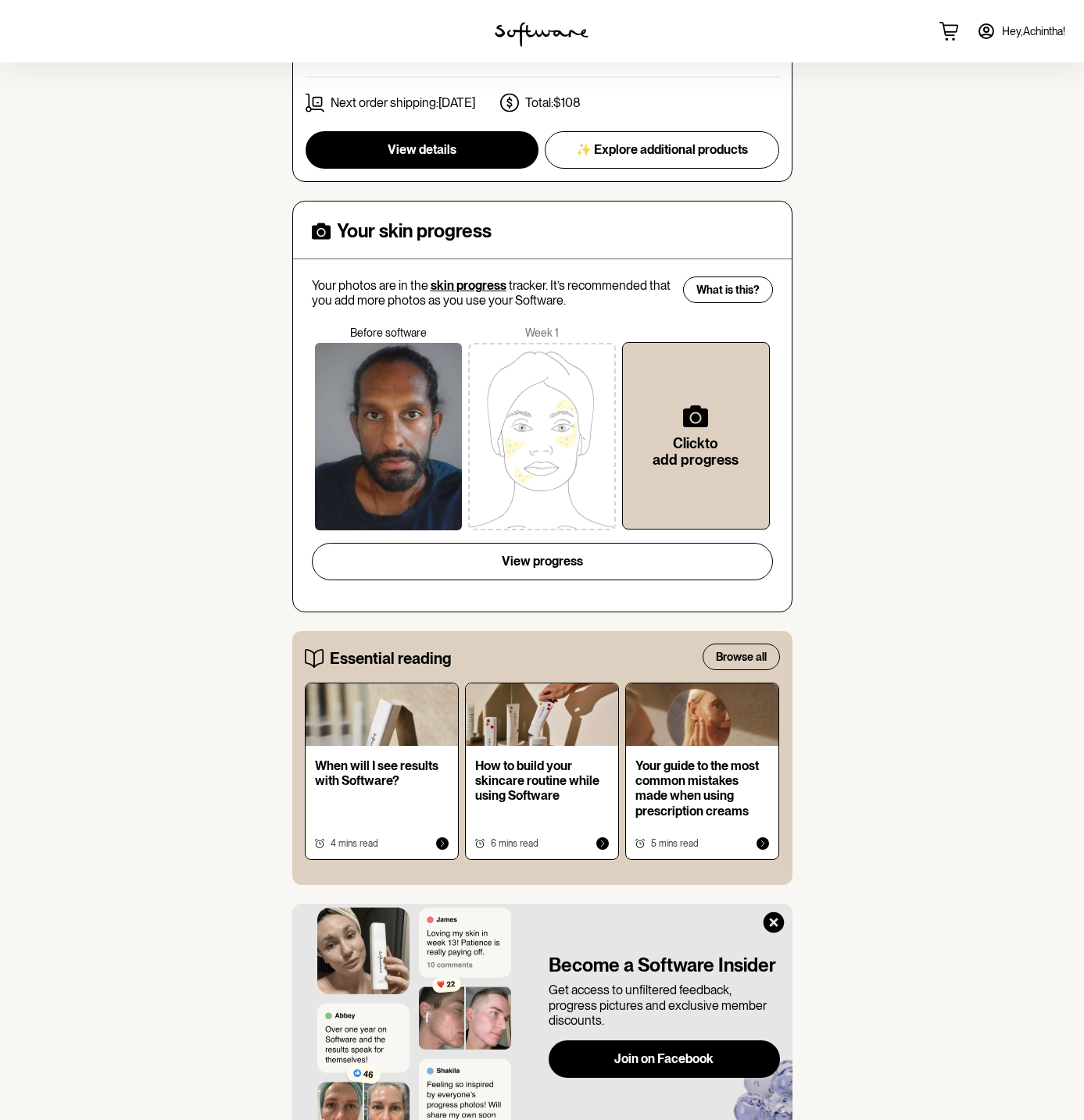
scroll to position [672, 0]
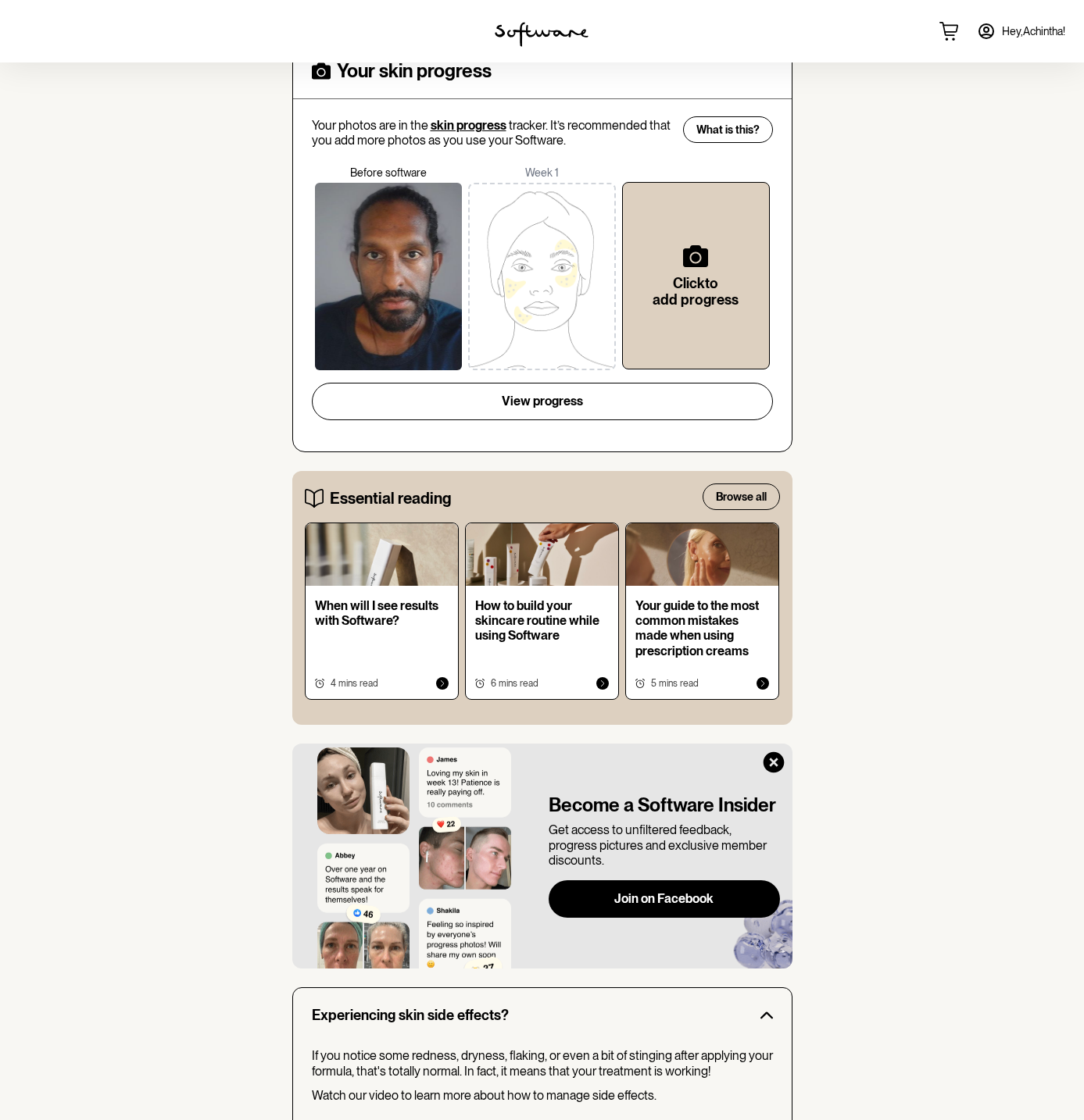
click at [913, 537] on div "home treatment discover support Welcome Achintha software 101 Improve your skin…" at bounding box center [542, 391] width 1084 height 2001
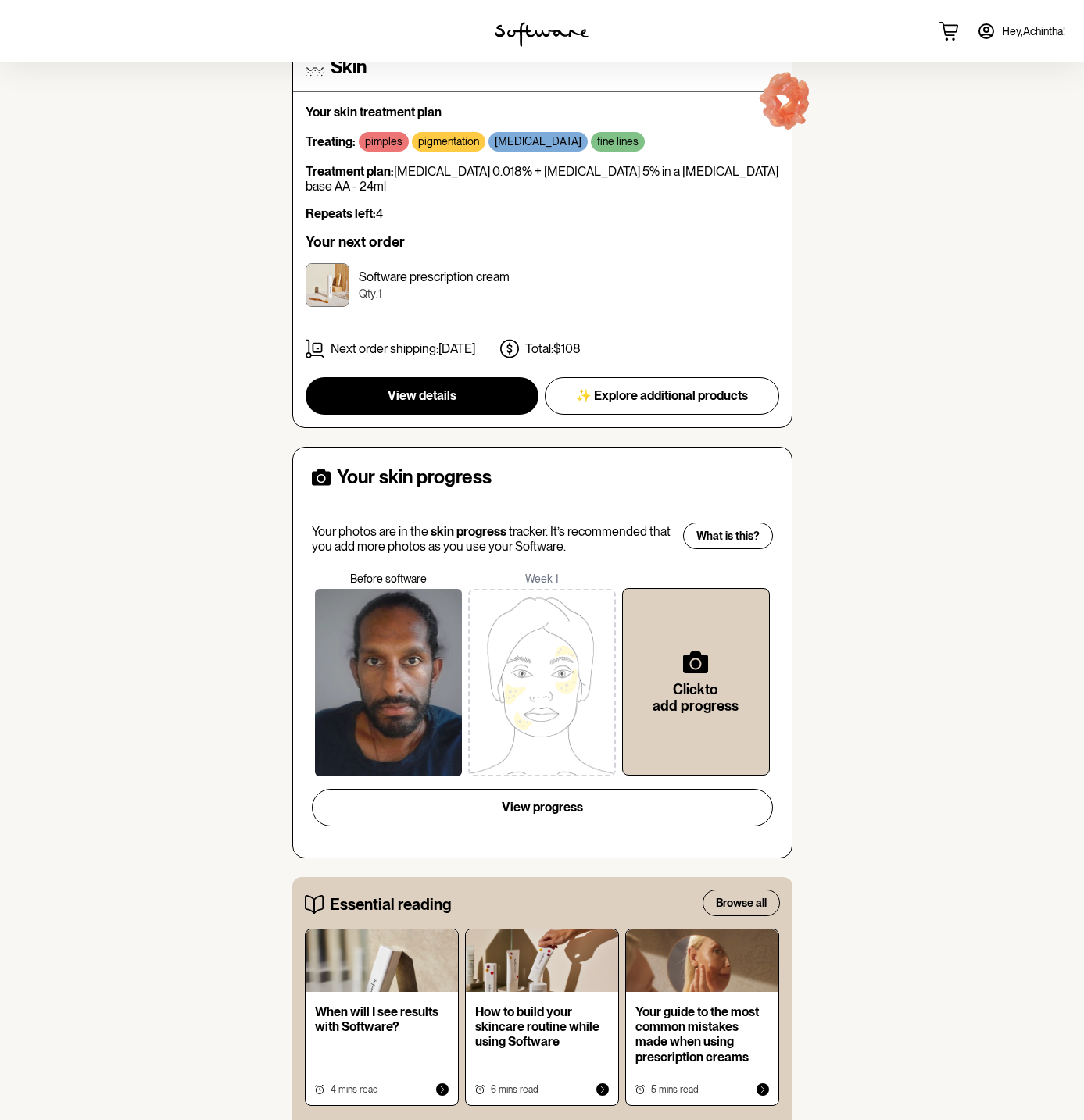
scroll to position [0, 0]
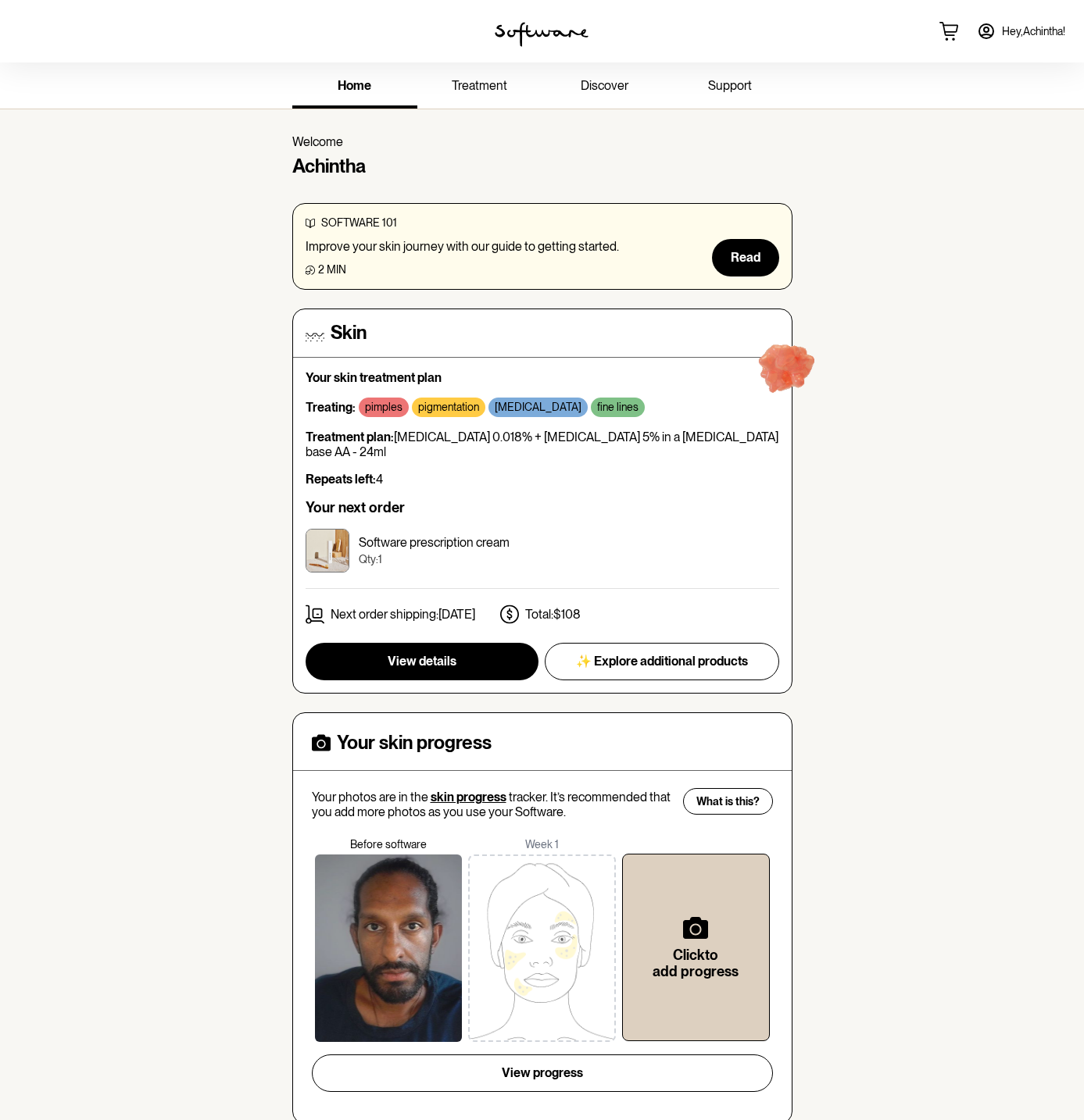
click at [476, 75] on link "treatment" at bounding box center [479, 87] width 125 height 43
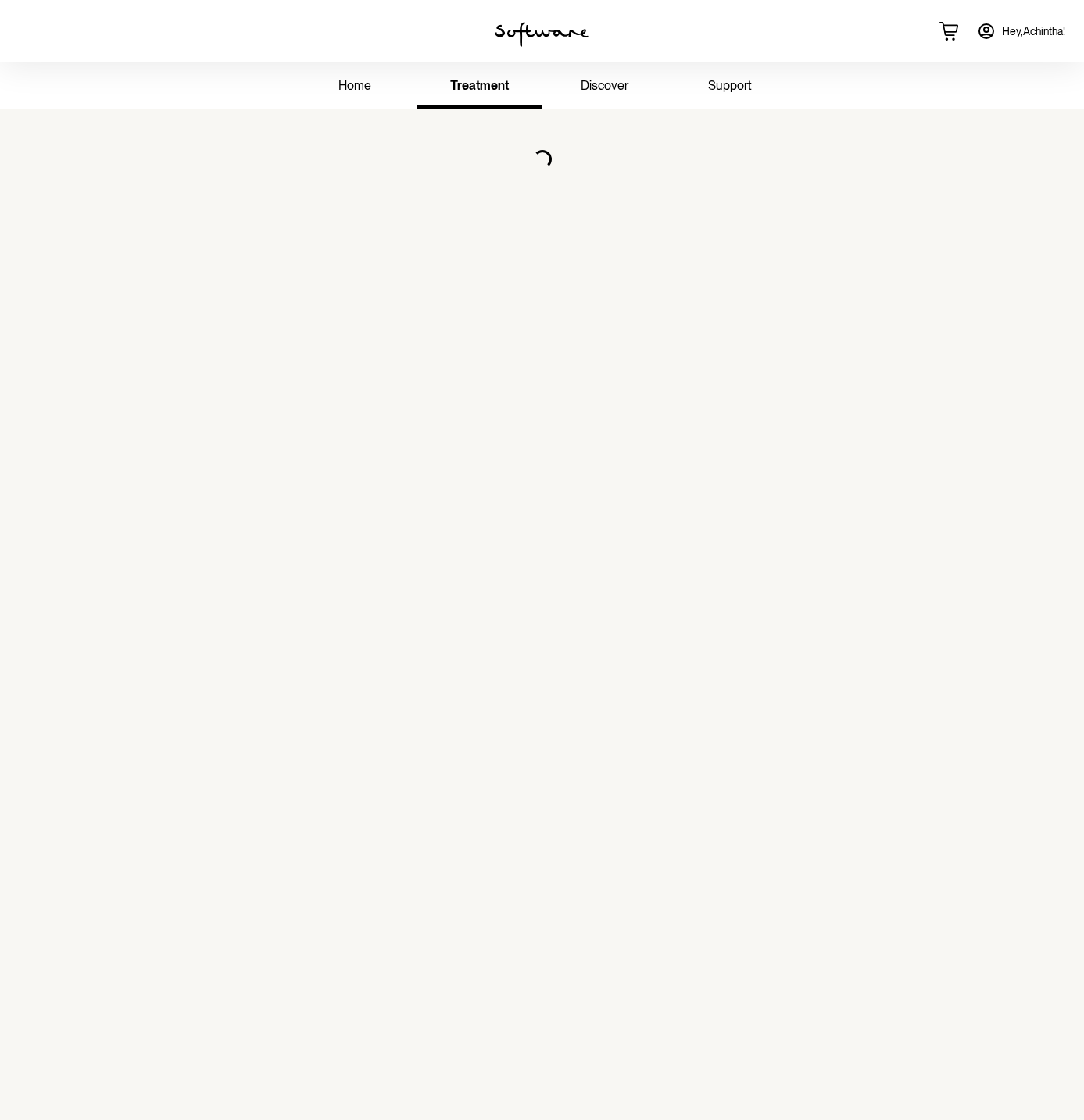
click at [383, 77] on link "home" at bounding box center [354, 87] width 125 height 43
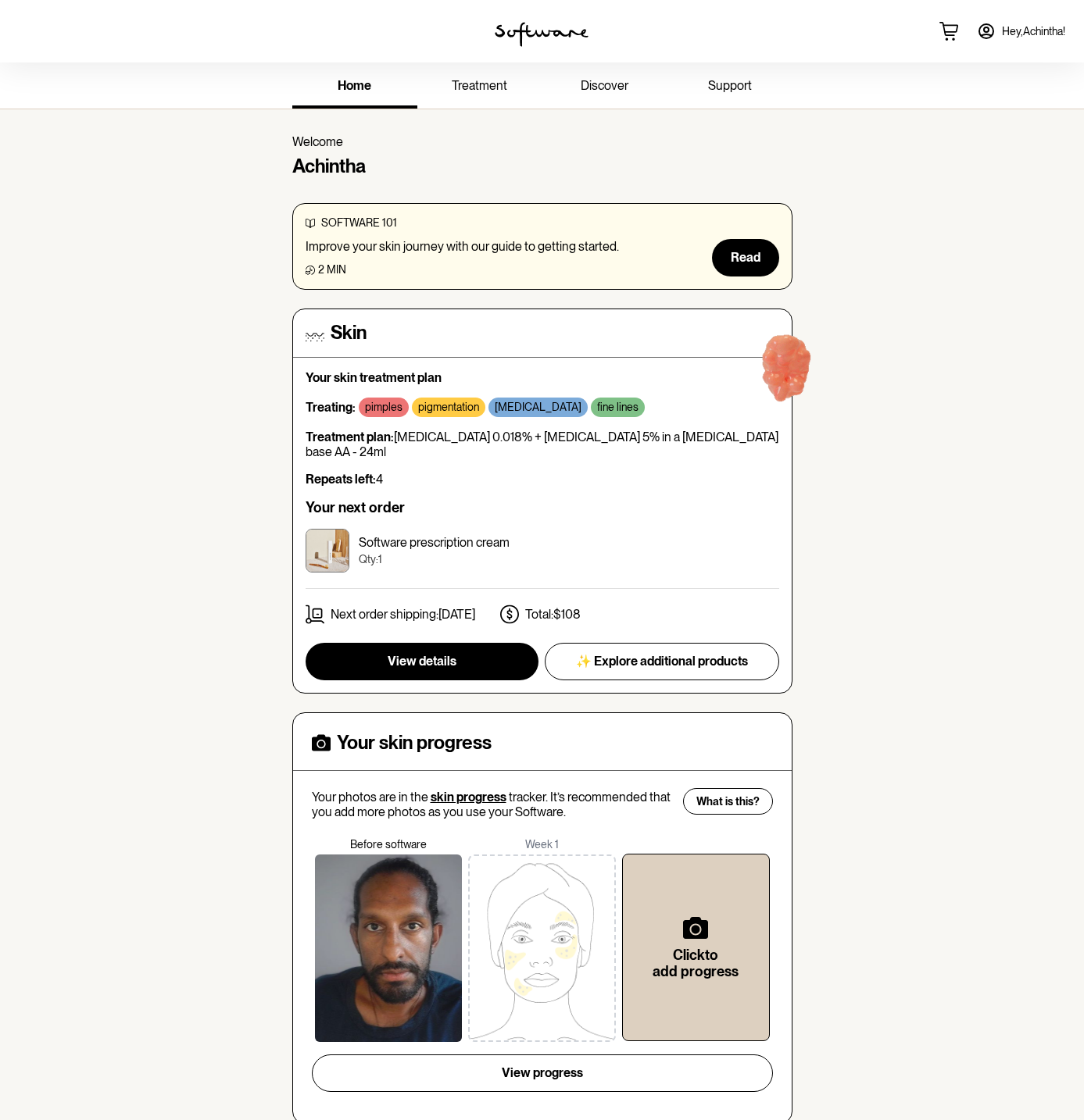
click at [503, 83] on span "treatment" at bounding box center [479, 85] width 56 height 15
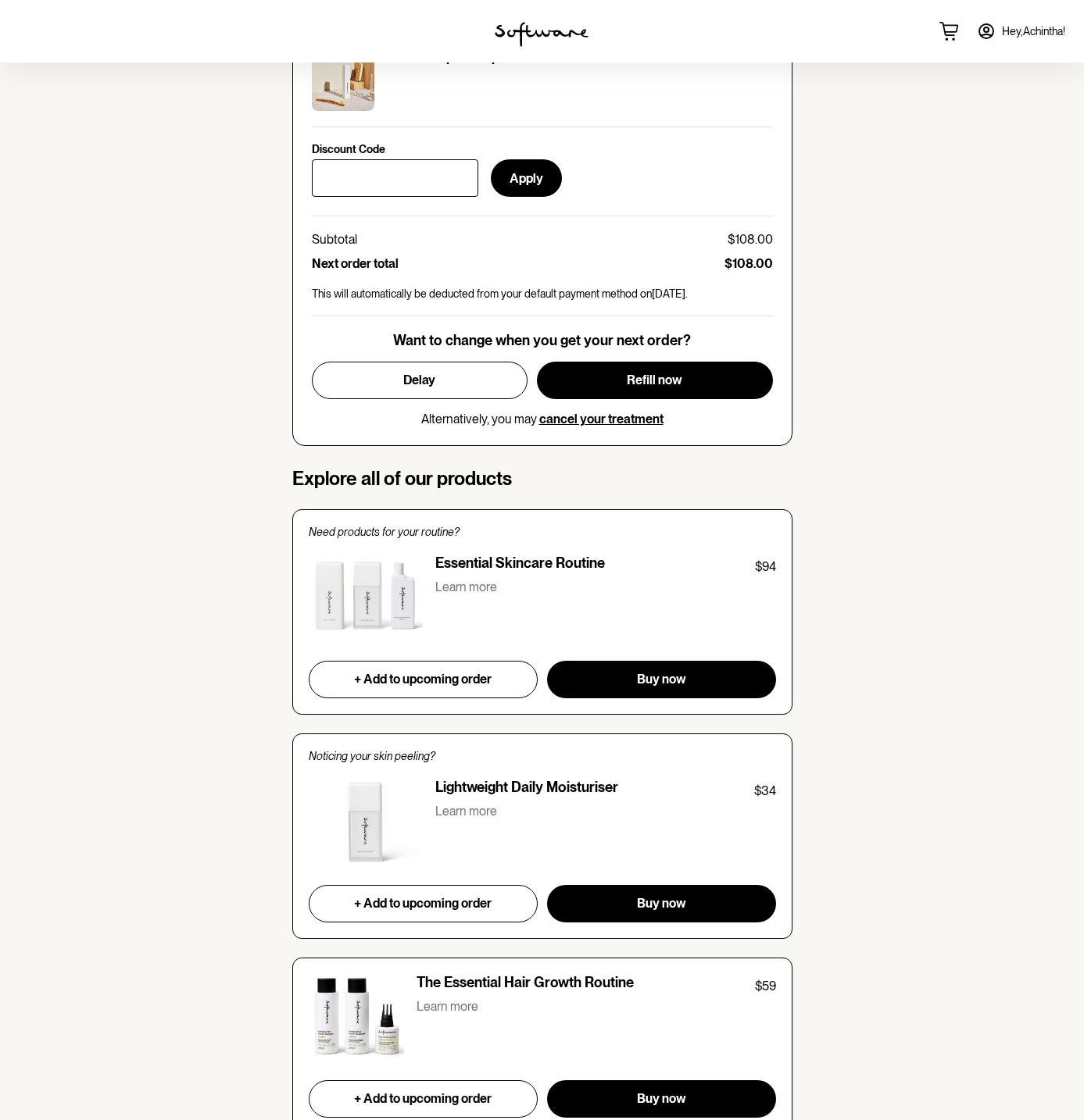
scroll to position [809, 0]
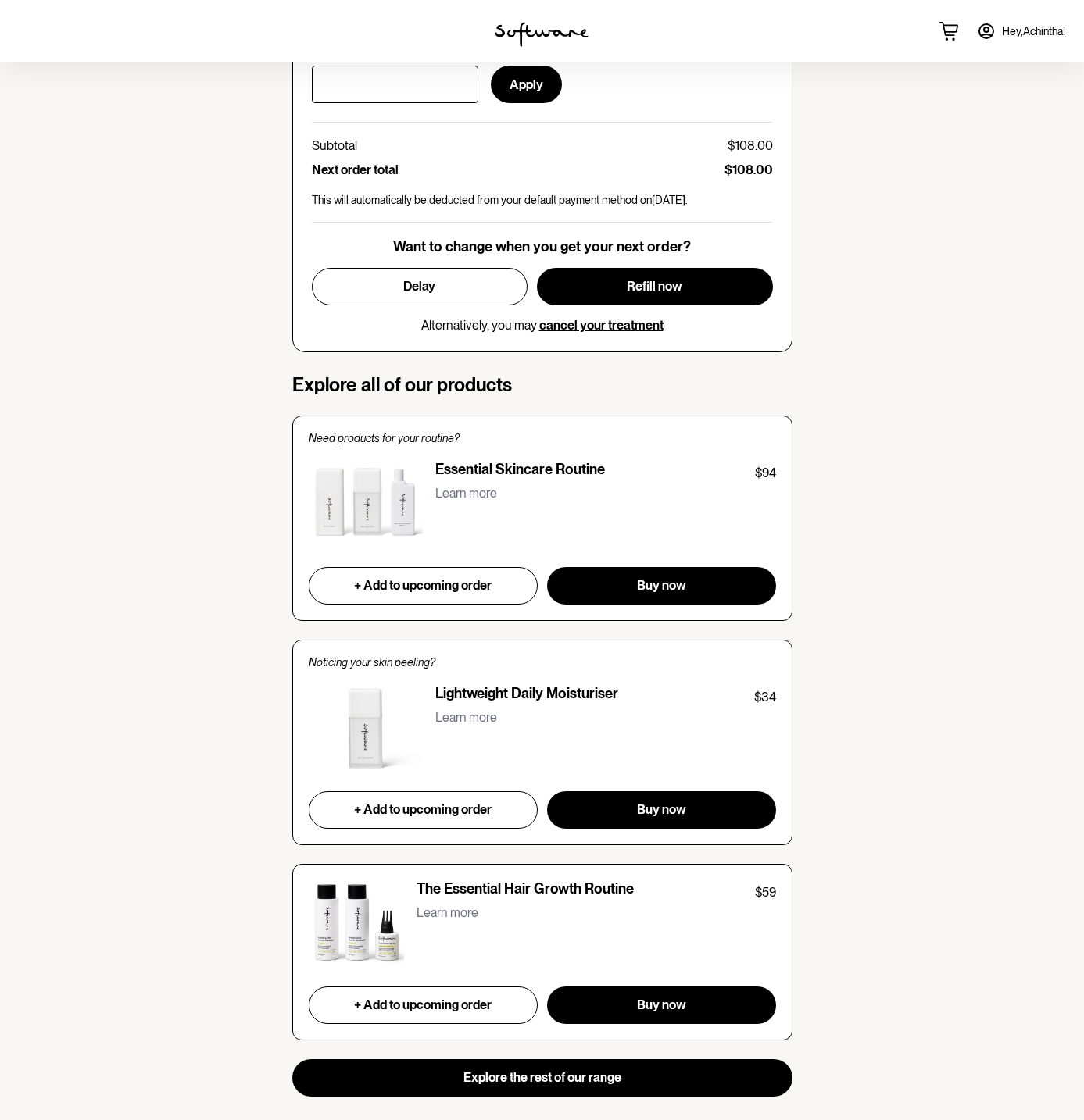
click at [480, 506] on div "Learn more" at bounding box center [605, 496] width 340 height 27
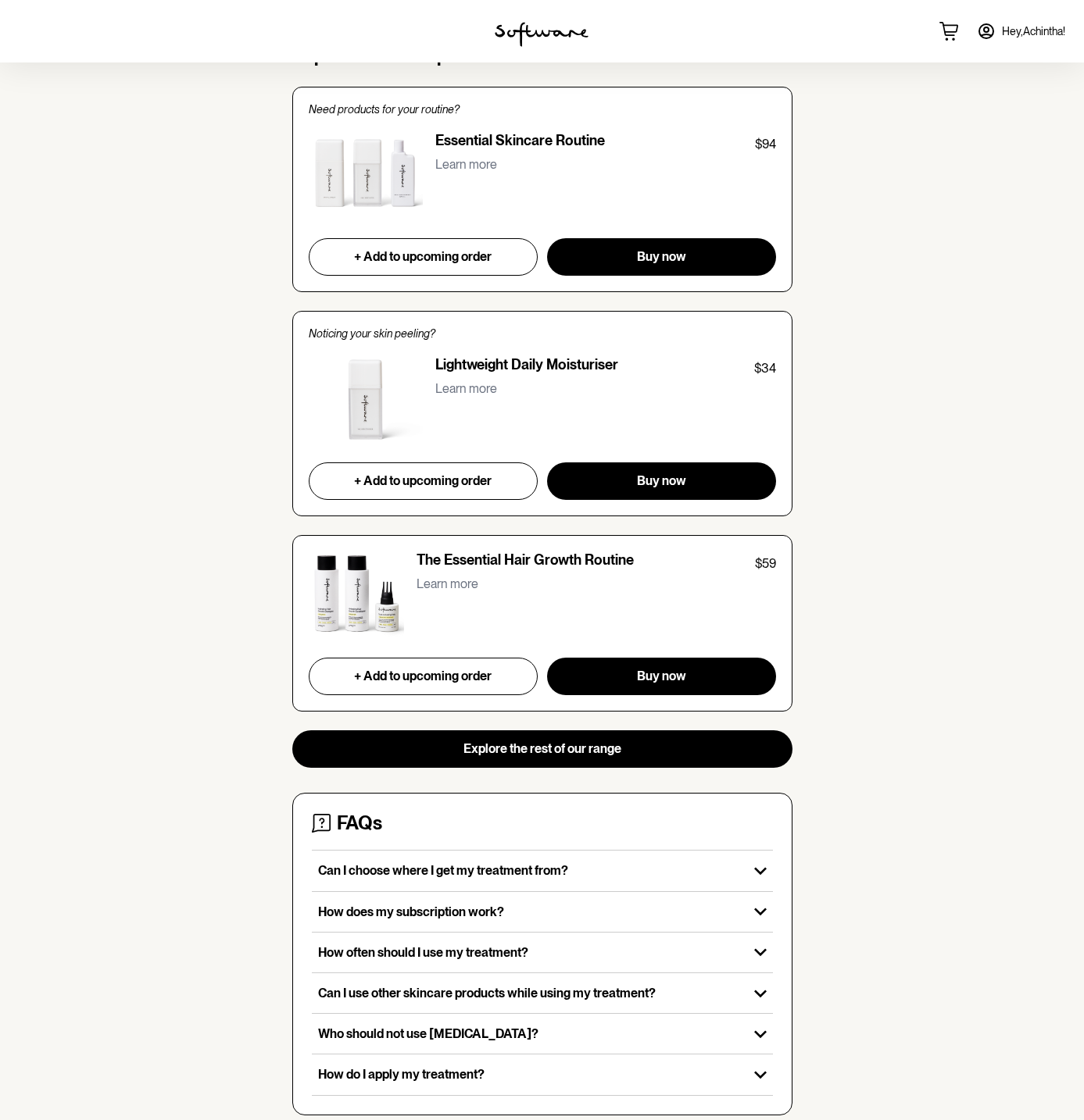
scroll to position [1158, 0]
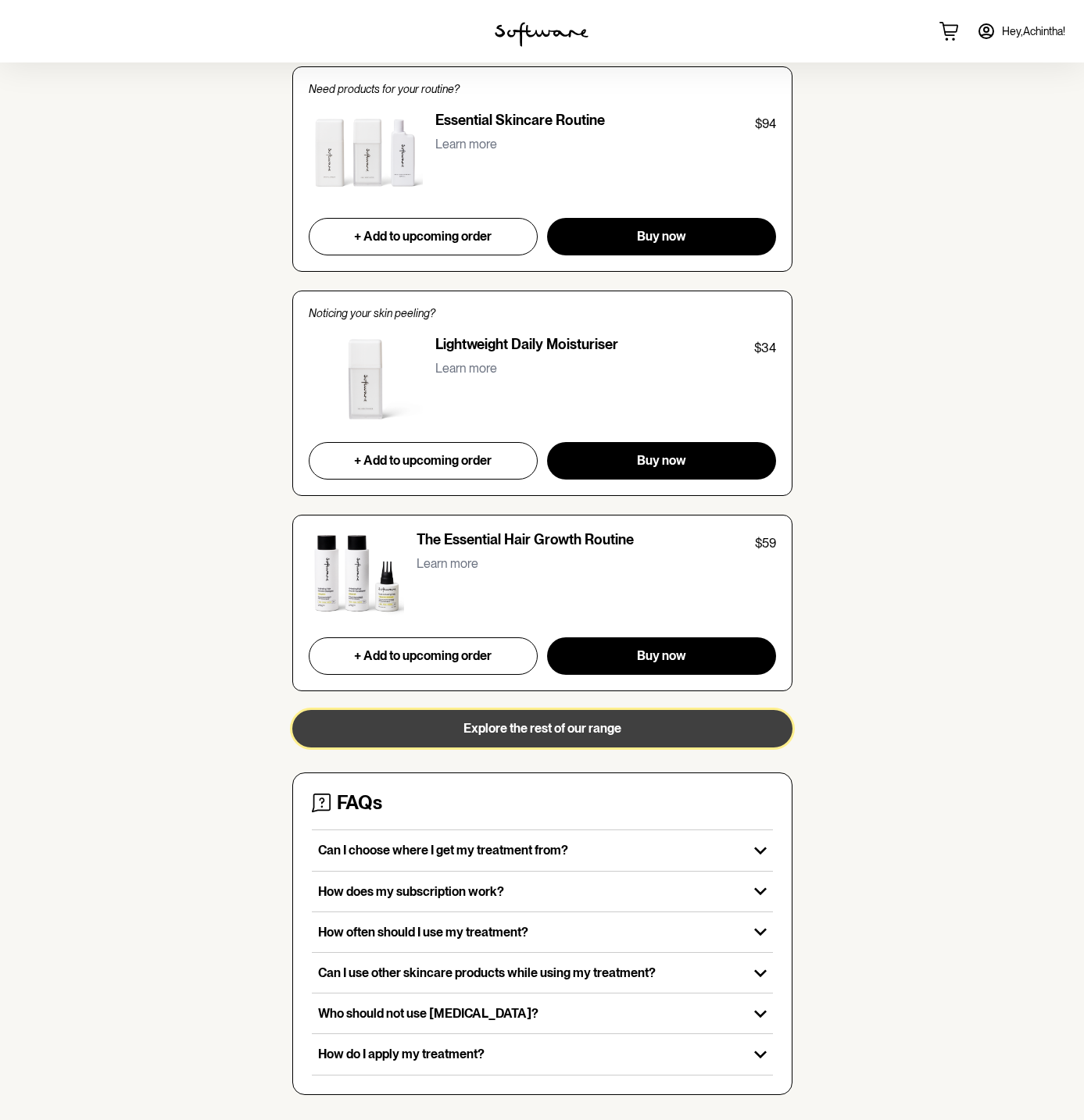
click at [478, 734] on span "Explore the rest of our range" at bounding box center [542, 728] width 158 height 15
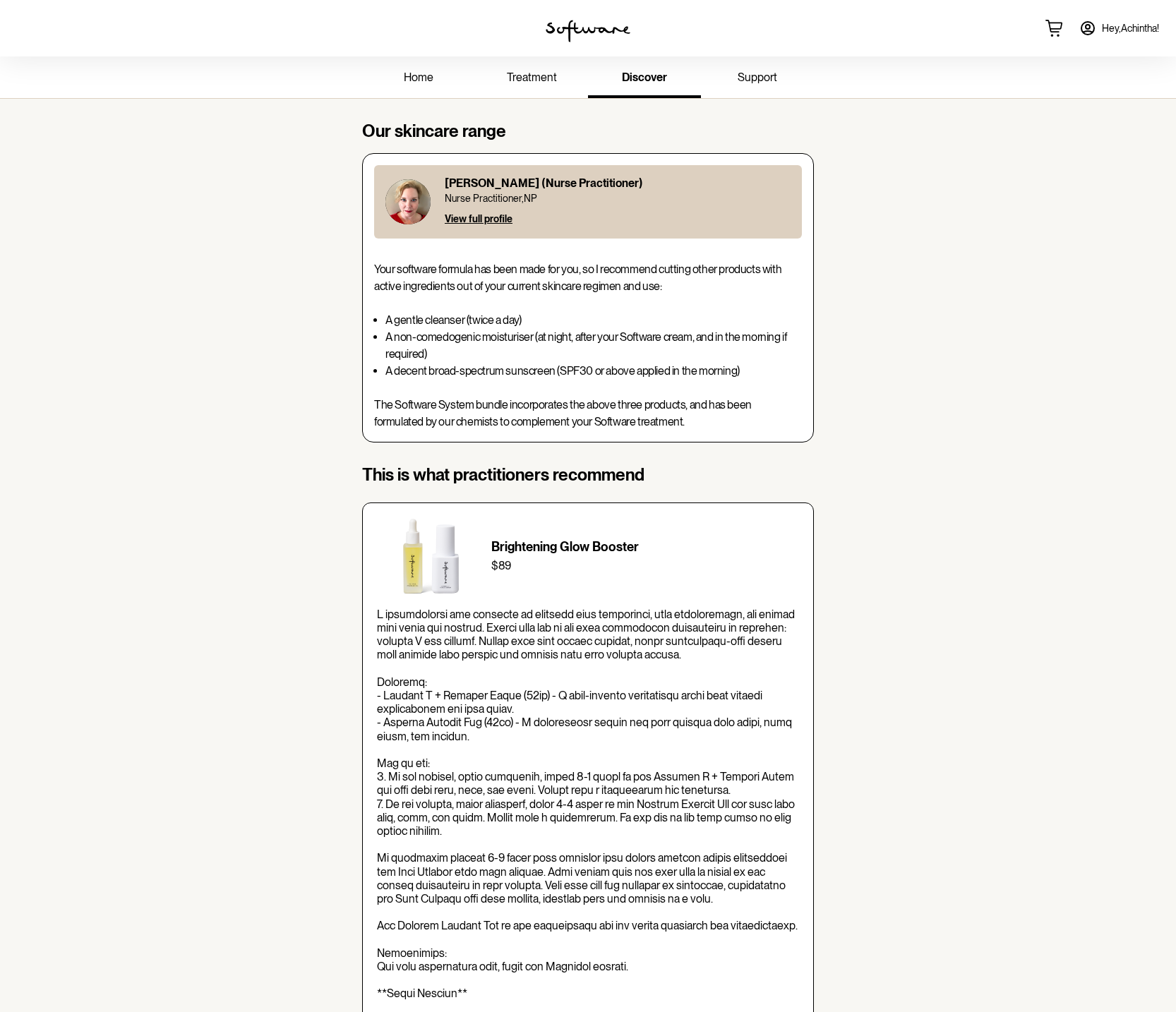
click at [722, 379] on li "A decent broad-spectrum sunscreen (SPF30 or above applied in the morning)" at bounding box center [593, 371] width 417 height 17
click at [473, 327] on li "A gentle cleanser (twice a day)" at bounding box center [593, 320] width 417 height 17
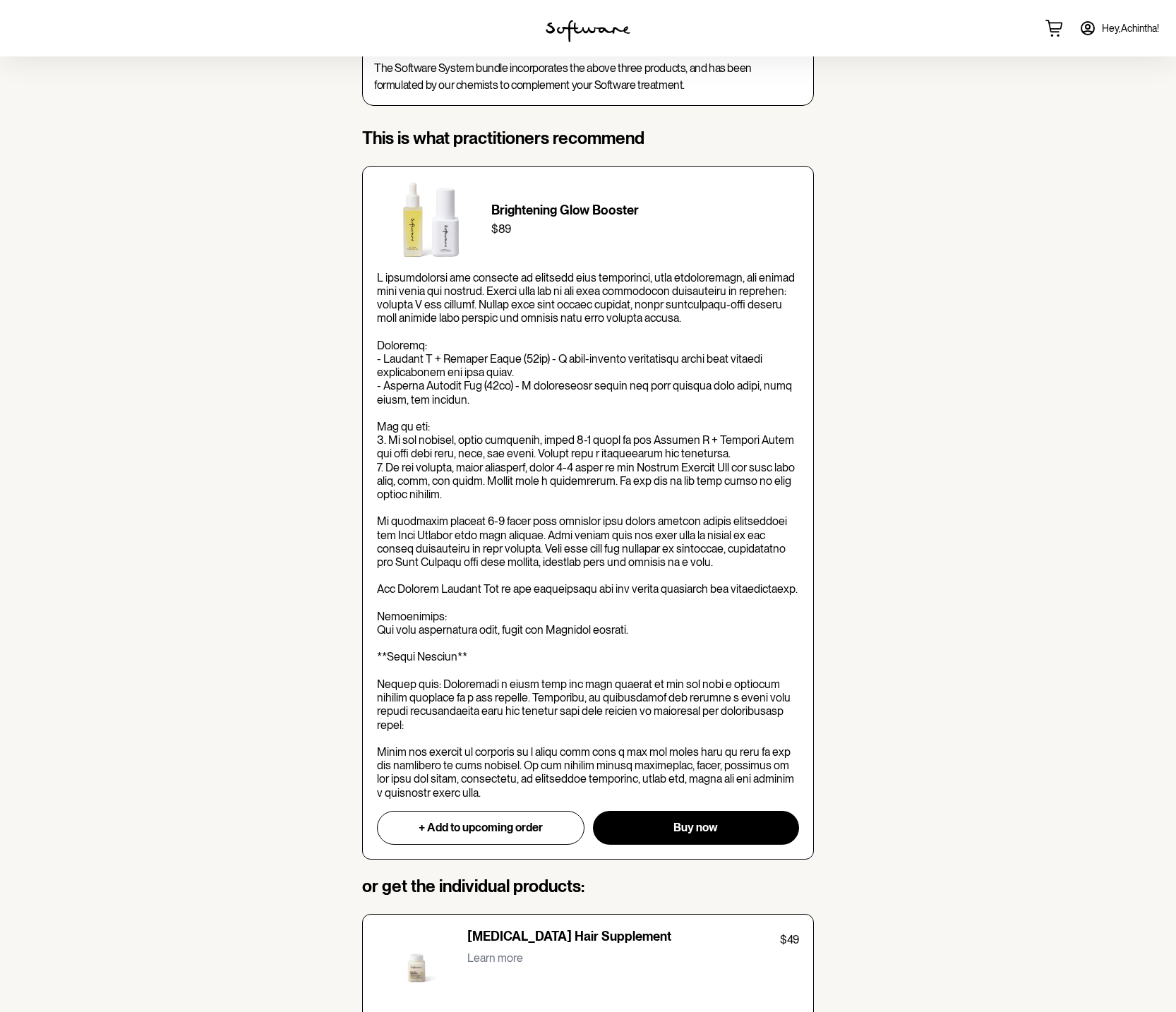
scroll to position [341, 0]
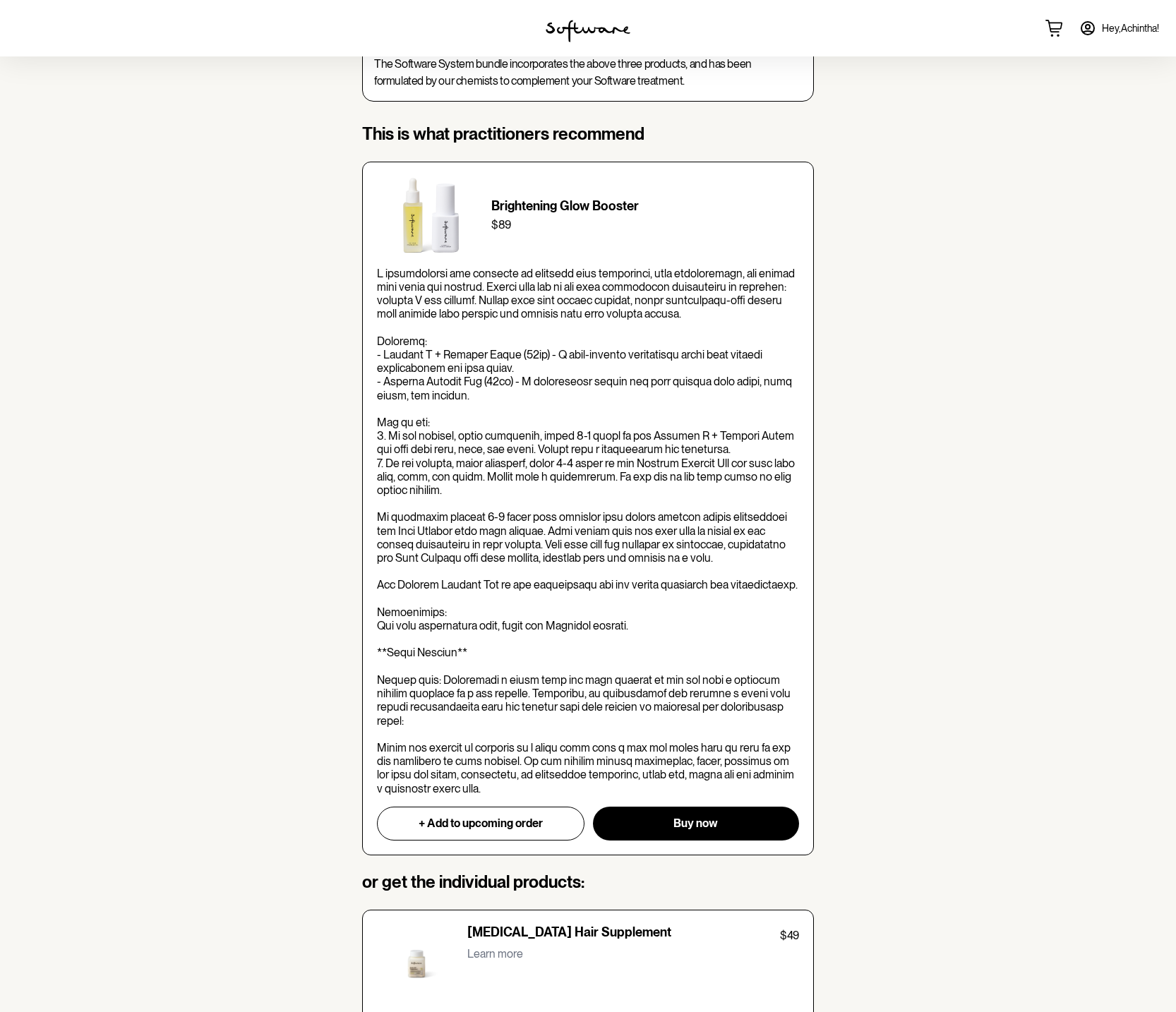
click at [473, 590] on p at bounding box center [588, 531] width 422 height 529
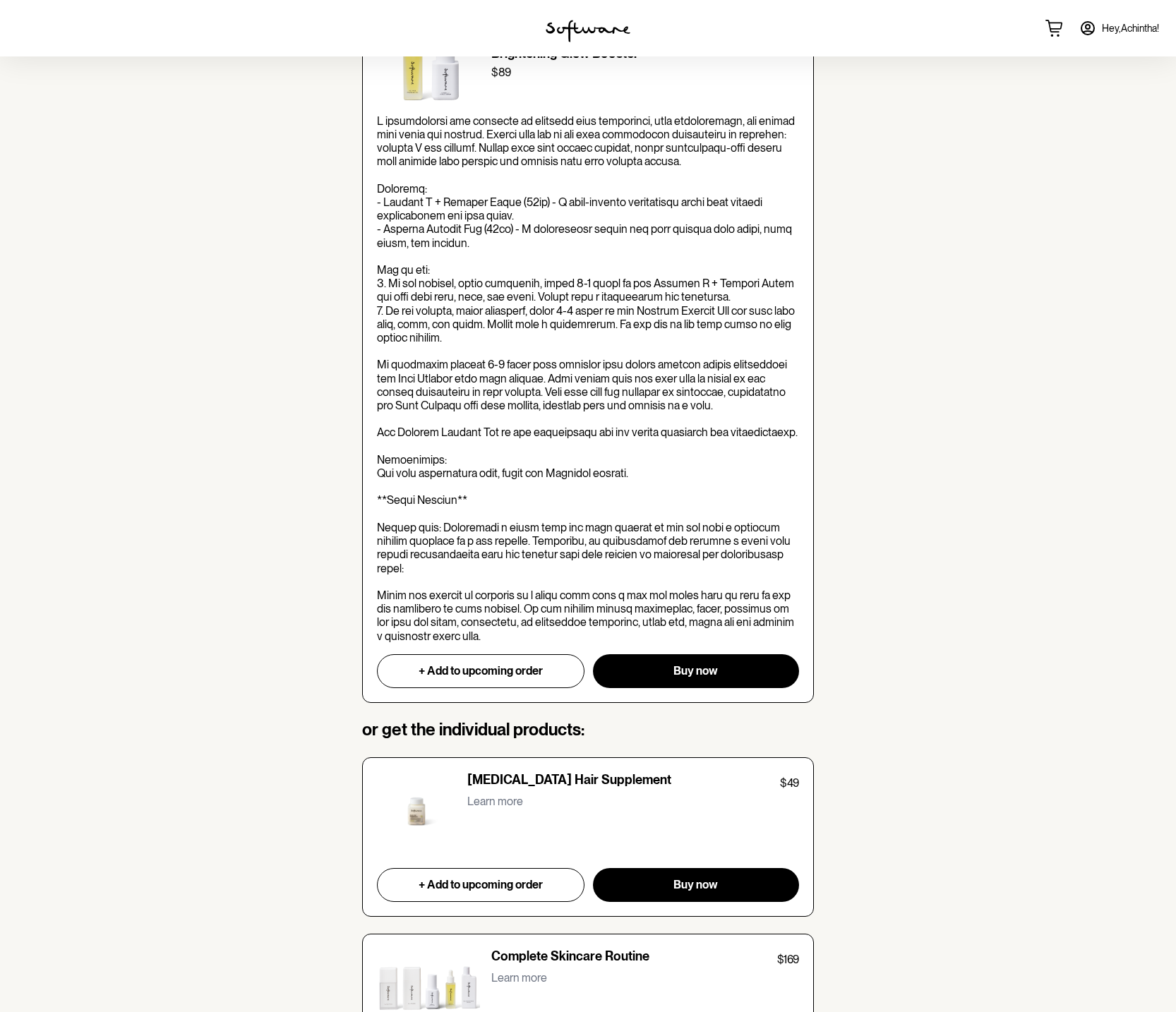
scroll to position [0, 0]
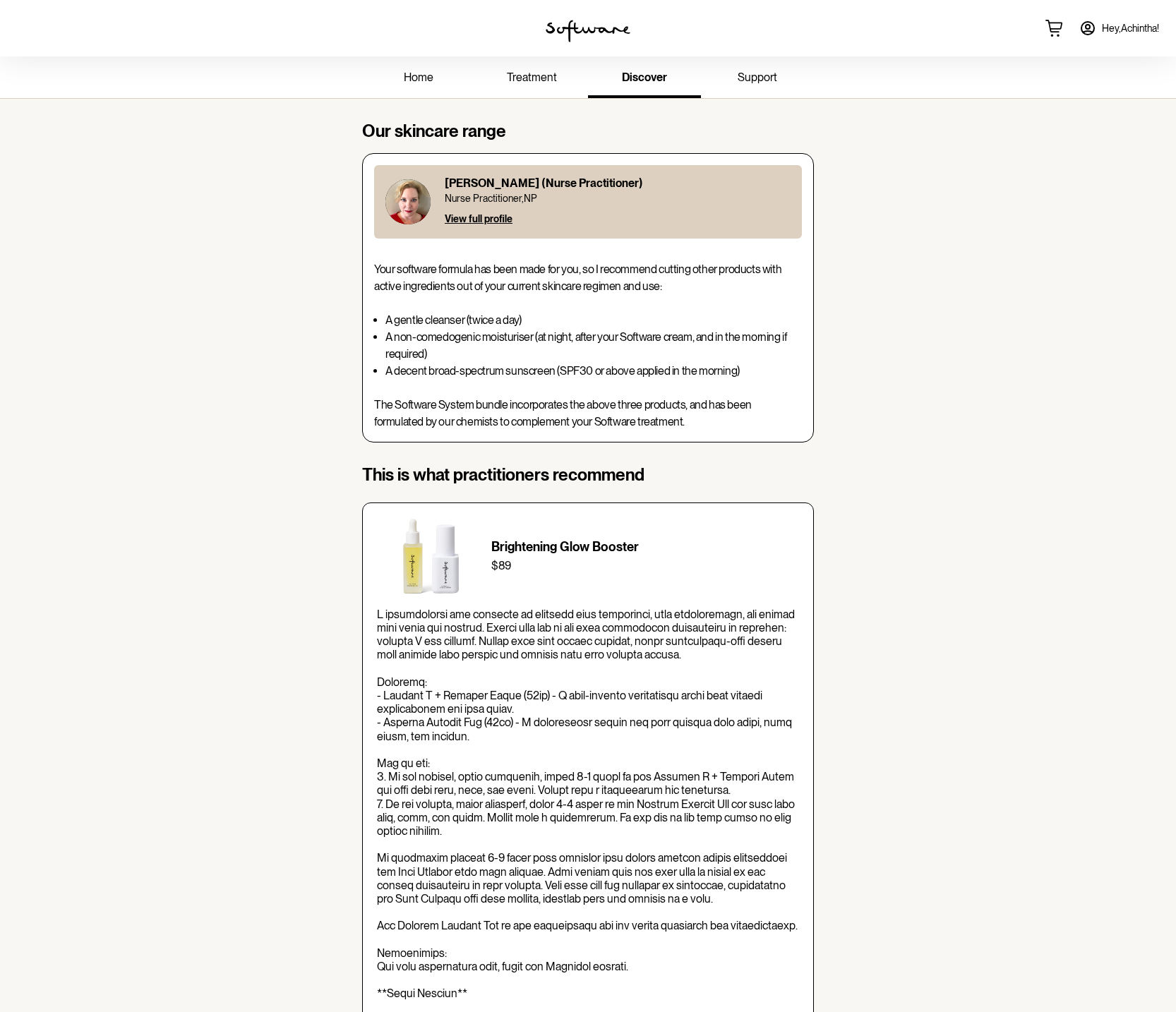
click at [544, 87] on link "treatment" at bounding box center [531, 78] width 113 height 39
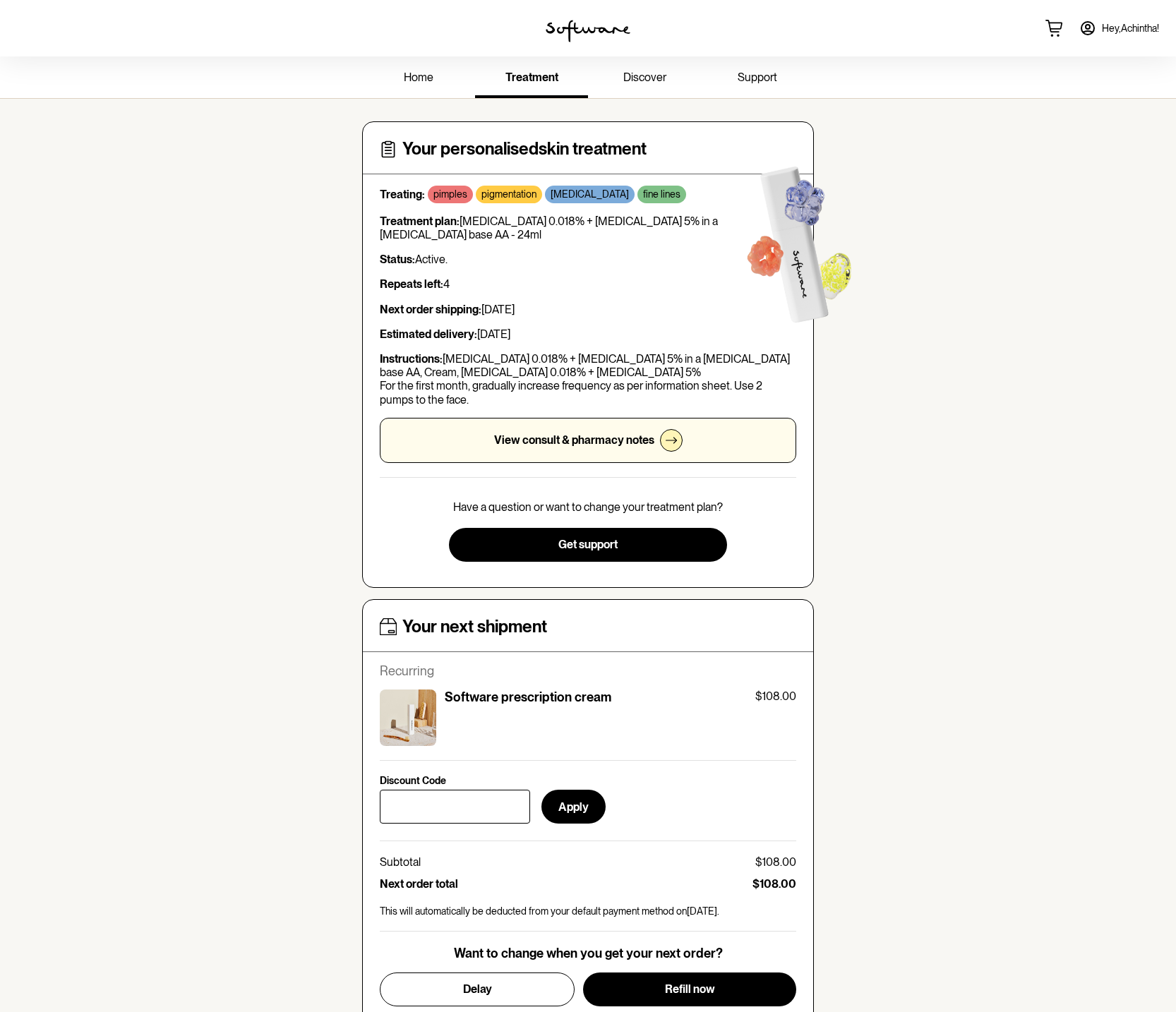
click at [612, 444] on p "View consult & pharmacy notes" at bounding box center [574, 440] width 161 height 14
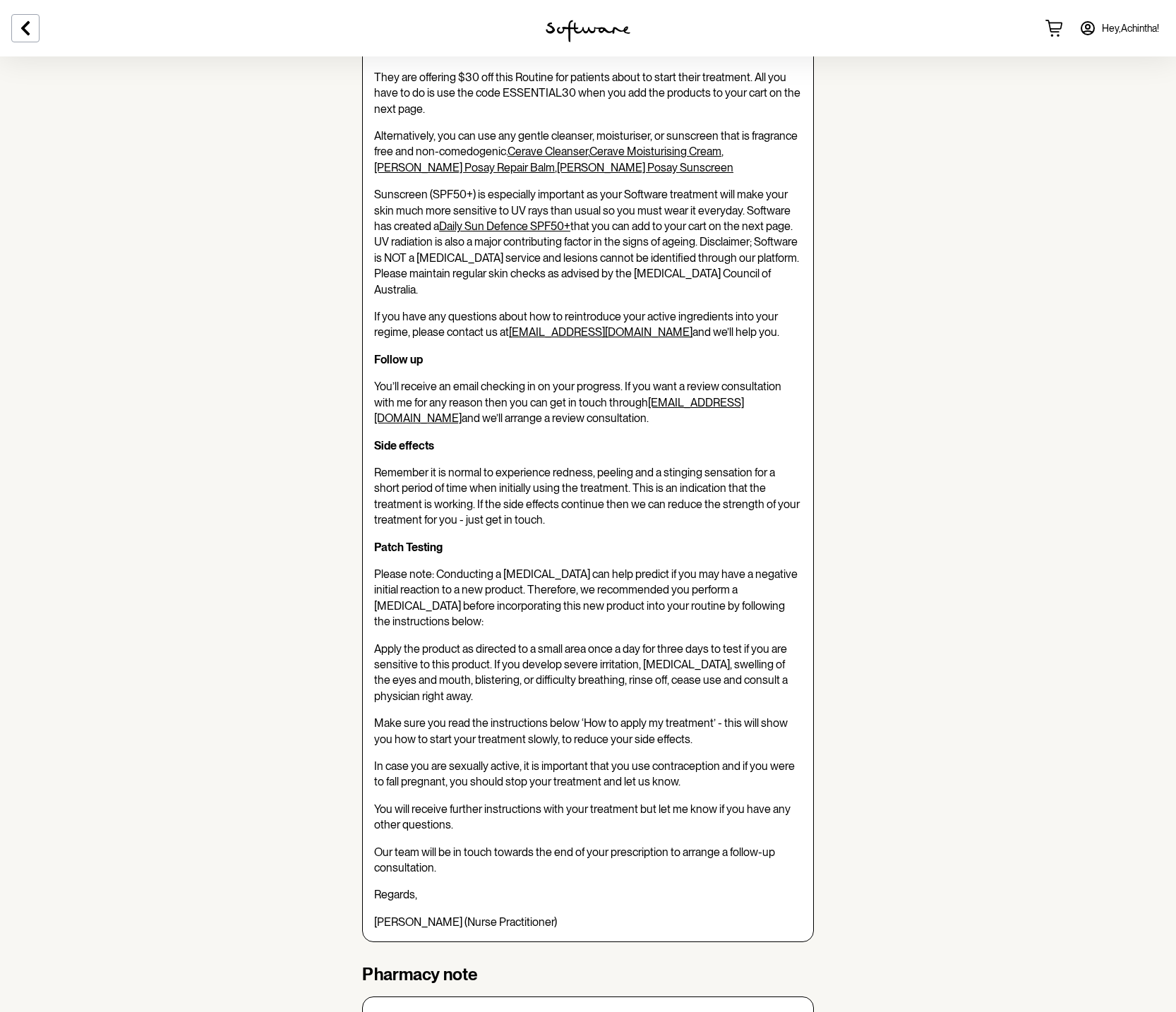
scroll to position [781, 0]
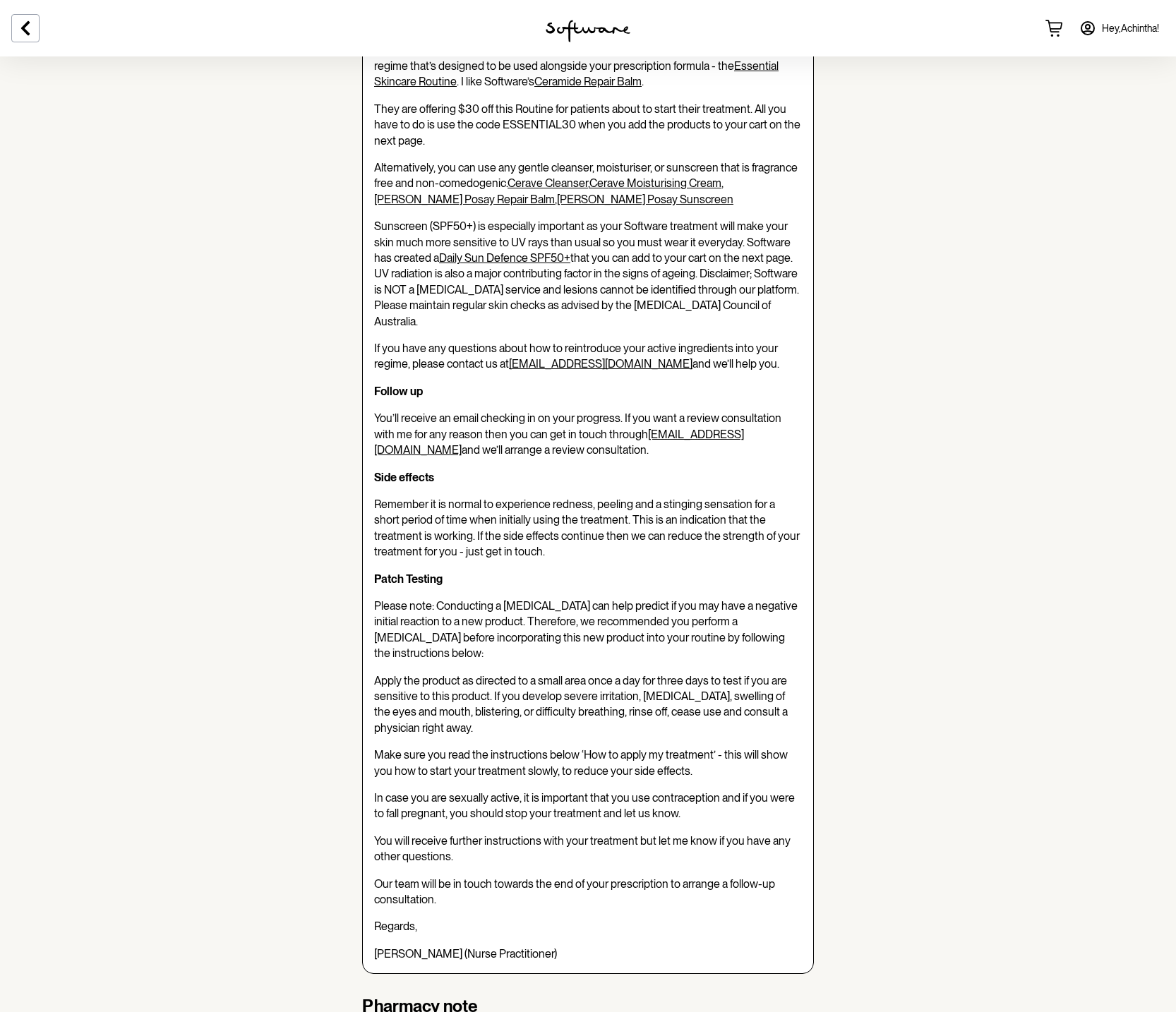
click at [557, 207] on link "[PERSON_NAME] Posay Sunscreen" at bounding box center [646, 199] width 177 height 14
click at [560, 190] on link "Cerave Cleanser" at bounding box center [547, 183] width 80 height 14
click at [638, 190] on link "Cerave Moisturising Cream" at bounding box center [656, 183] width 132 height 14
click at [555, 207] on link "[PERSON_NAME] Posay Repair Balm" at bounding box center [464, 199] width 180 height 14
